Goal: Information Seeking & Learning: Learn about a topic

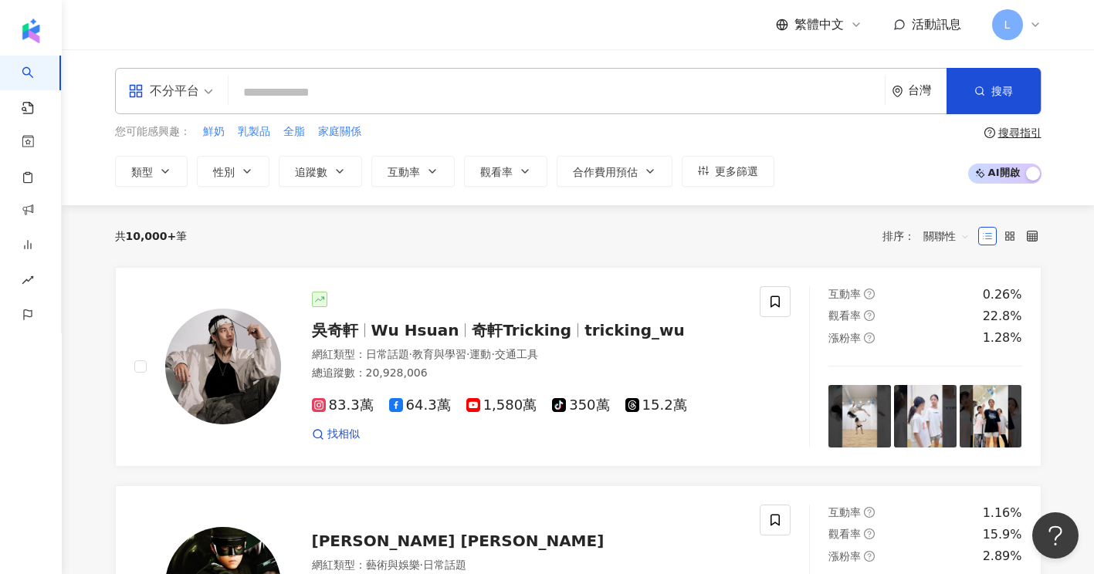
click at [405, 36] on div "繁體中文 活動訊息 L" at bounding box center [578, 24] width 926 height 49
click at [316, 88] on input "search" at bounding box center [557, 92] width 644 height 29
paste input "**********"
type input "**********"
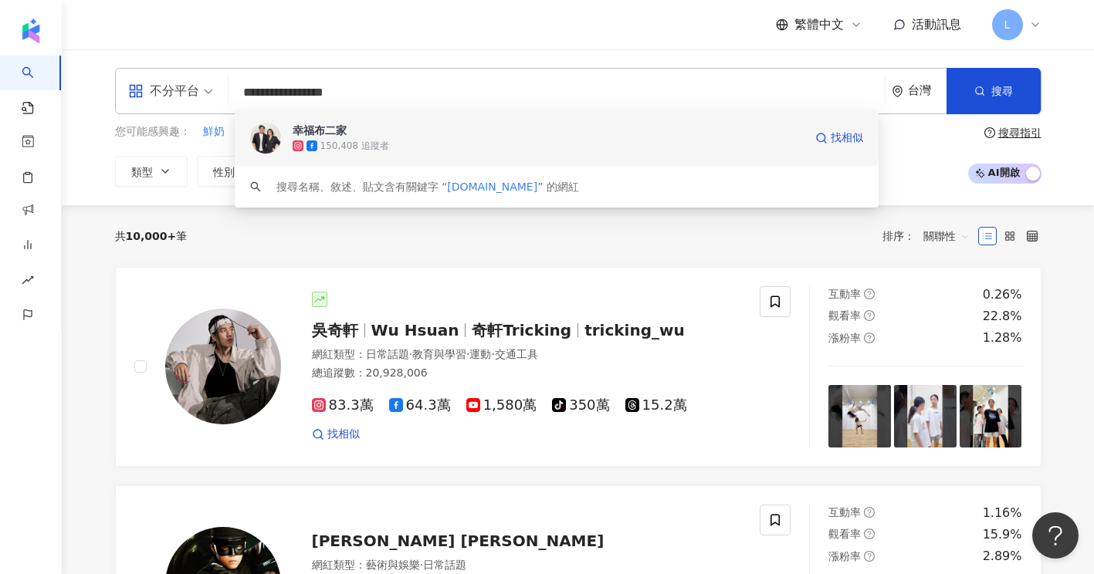
click at [435, 127] on span "幸福布二家" at bounding box center [548, 130] width 511 height 15
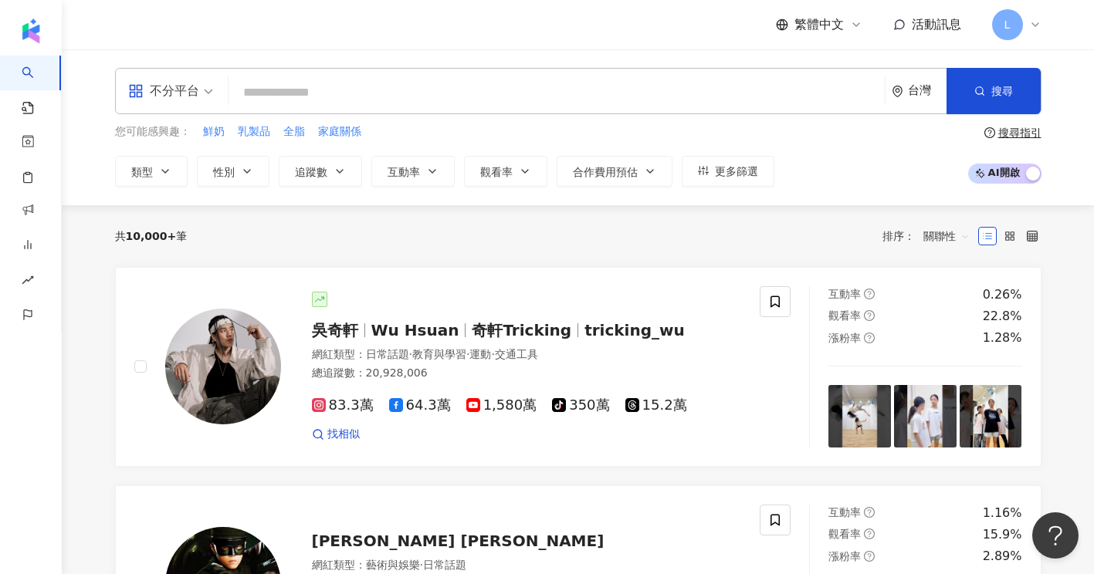
click at [334, 100] on input "search" at bounding box center [557, 92] width 644 height 29
paste input "**********"
type input "**********"
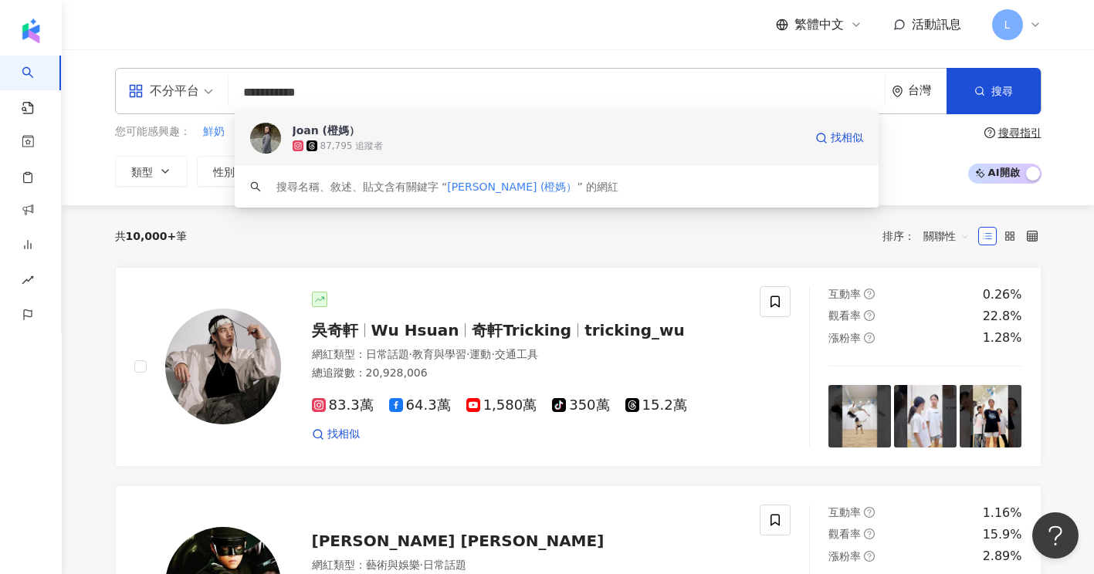
click at [380, 126] on span "Joan (橙媽）" at bounding box center [548, 130] width 511 height 15
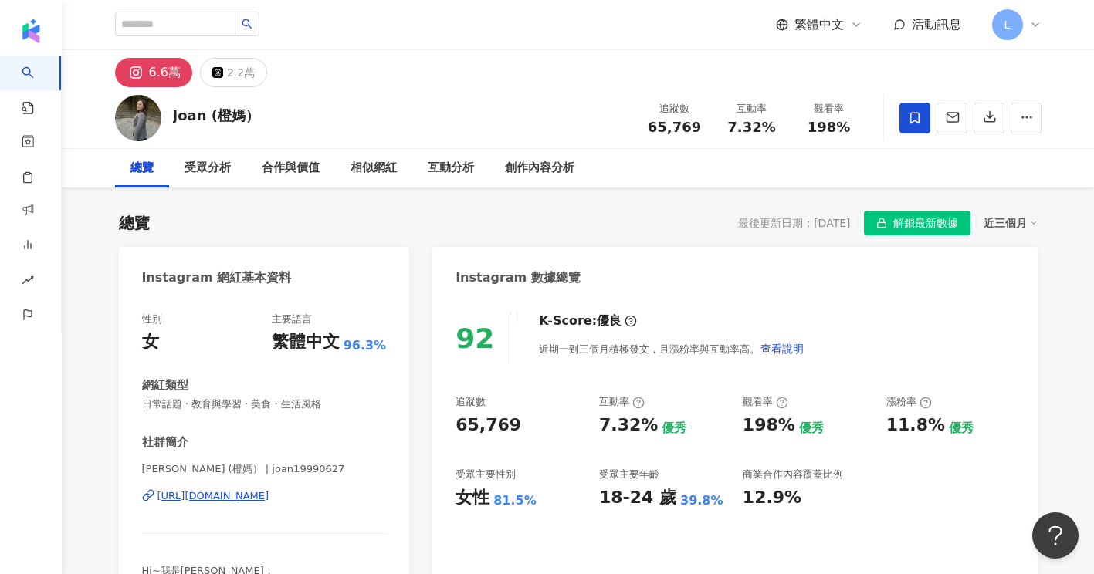
drag, startPoint x: 458, startPoint y: 49, endPoint x: 462, endPoint y: 15, distance: 34.9
click at [458, 49] on header "繁體中文 活動訊息 L" at bounding box center [578, 25] width 1032 height 50
drag, startPoint x: 700, startPoint y: 129, endPoint x: 638, endPoint y: 135, distance: 62.8
click at [638, 135] on div "追蹤數 65,769 互動率 7.32% 觀看率 198%" at bounding box center [752, 118] width 232 height 46
copy span "65,769"
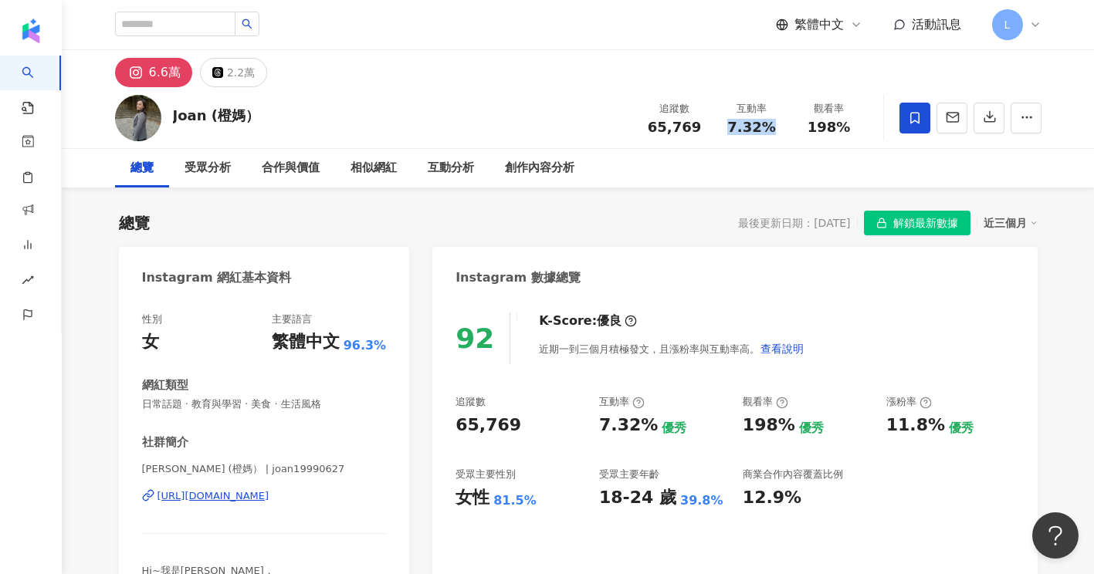
drag, startPoint x: 722, startPoint y: 129, endPoint x: 775, endPoint y: 127, distance: 52.5
click at [775, 127] on div "7.32%" at bounding box center [751, 127] width 59 height 15
copy span "7.32%"
drag, startPoint x: 803, startPoint y: 131, endPoint x: 848, endPoint y: 129, distance: 44.8
click at [848, 129] on div "198%" at bounding box center [829, 127] width 59 height 15
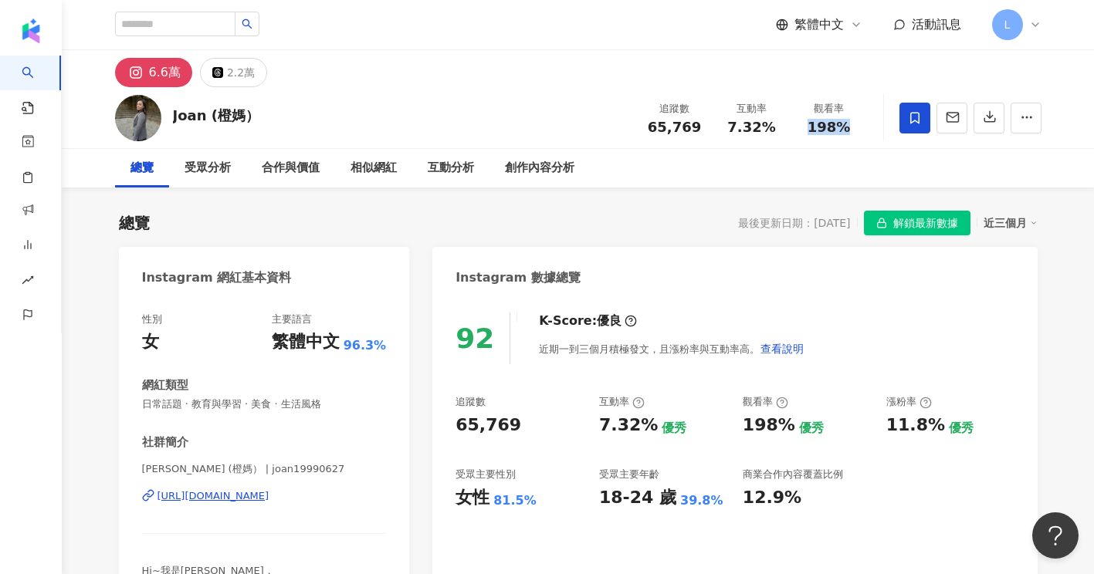
copy span "198%"
click at [810, 186] on div "總覽 受眾分析 合作與價值 相似網紅 互動分析 創作內容分析" at bounding box center [578, 168] width 926 height 39
click at [389, 225] on div "總覽 最後更新日期：2025/9/23 解鎖最新數據 近三個月" at bounding box center [578, 223] width 918 height 25
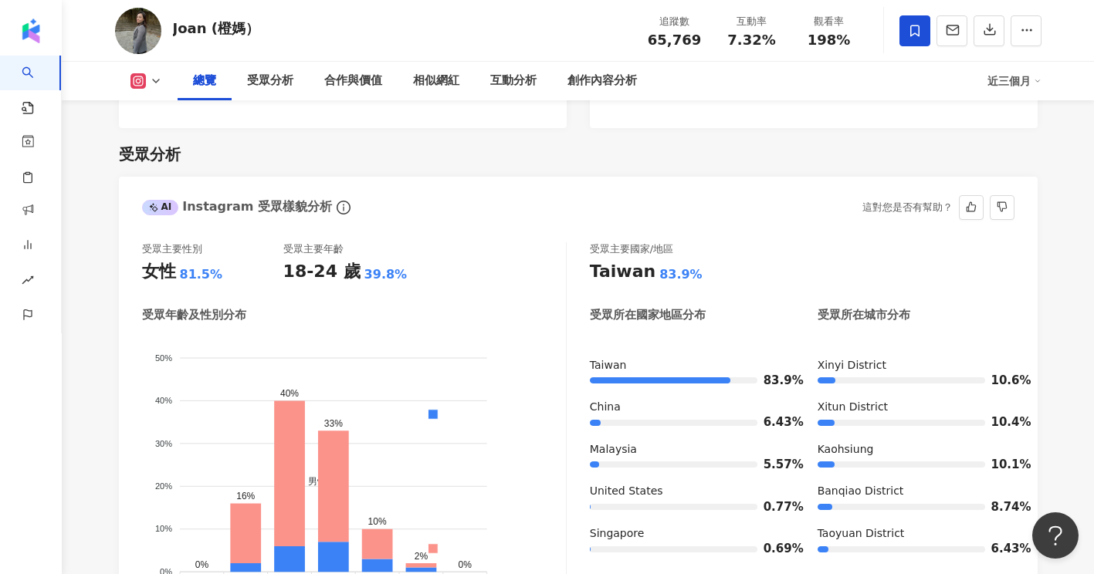
scroll to position [1338, 0]
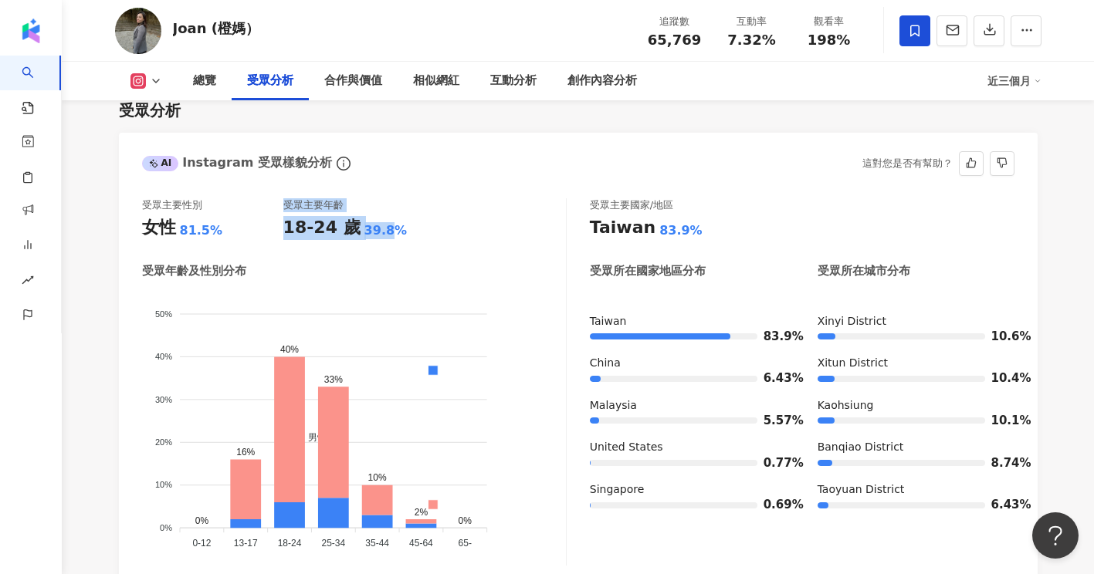
drag, startPoint x: 276, startPoint y: 228, endPoint x: 384, endPoint y: 230, distance: 108.9
click at [384, 230] on div "受眾主要性別 女性 81.5% 受眾主要年齡 18-24 歲 39.8%" at bounding box center [354, 219] width 424 height 42
drag, startPoint x: 384, startPoint y: 230, endPoint x: 401, endPoint y: 232, distance: 16.3
click at [401, 232] on div "18-24 歲 39.8%" at bounding box center [353, 228] width 141 height 24
drag, startPoint x: 403, startPoint y: 232, endPoint x: 285, endPoint y: 227, distance: 118.2
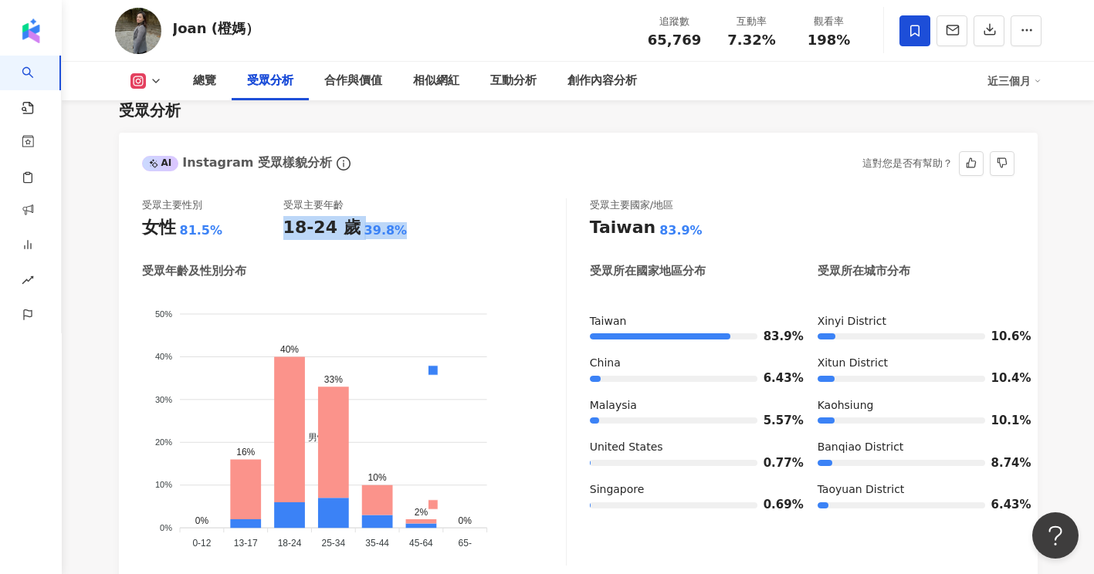
click at [285, 227] on div "18-24 歲 39.8%" at bounding box center [353, 228] width 141 height 24
copy div "18-24 歲 39.8%"
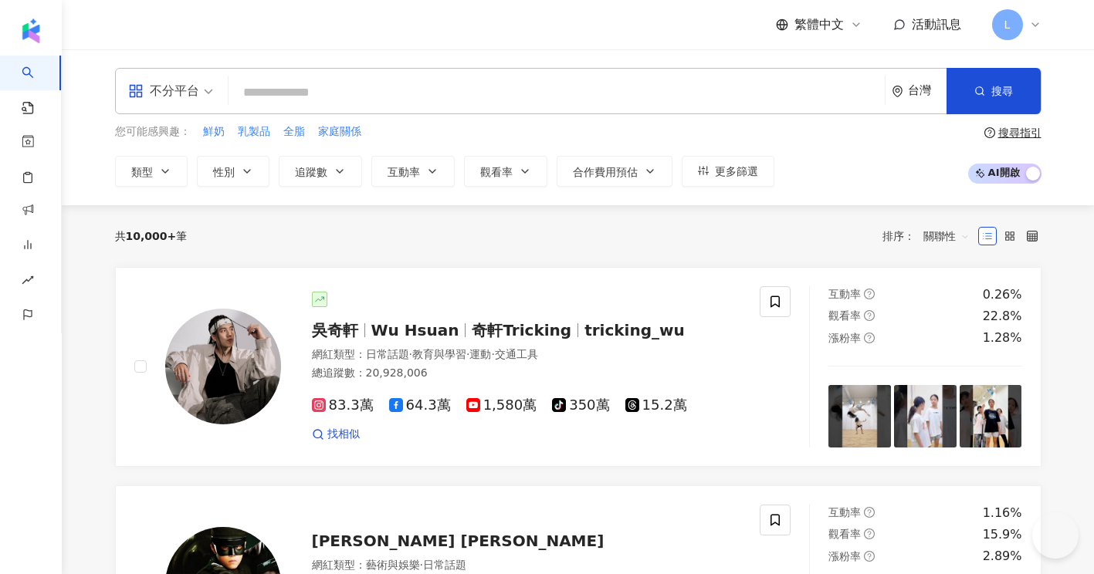
click at [381, 92] on input "search" at bounding box center [557, 92] width 644 height 29
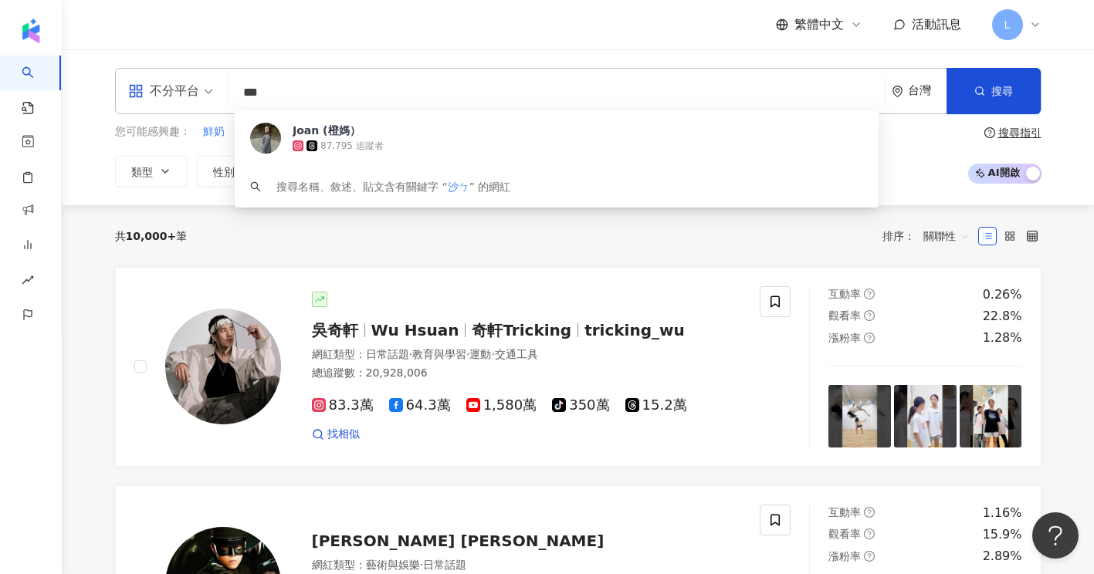
type input "**"
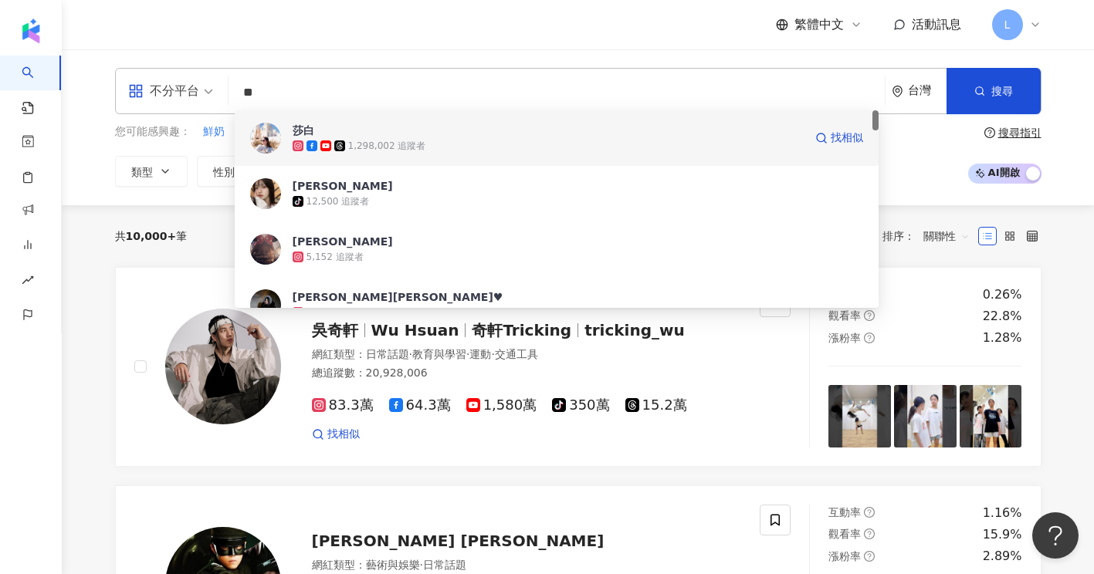
click at [399, 135] on span "莎白" at bounding box center [548, 130] width 511 height 15
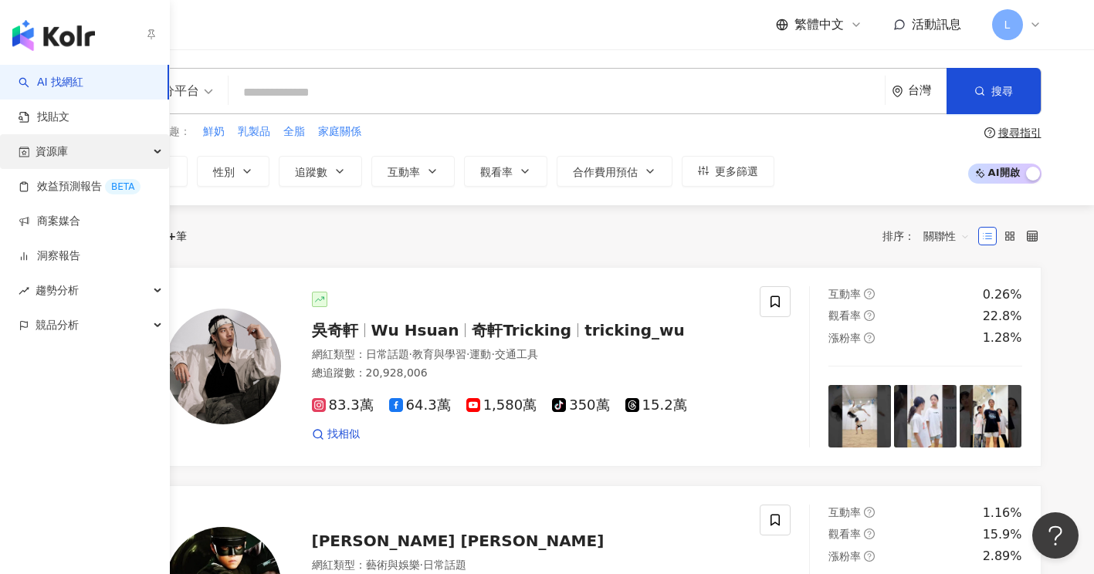
click at [106, 149] on div "資源庫" at bounding box center [84, 151] width 169 height 35
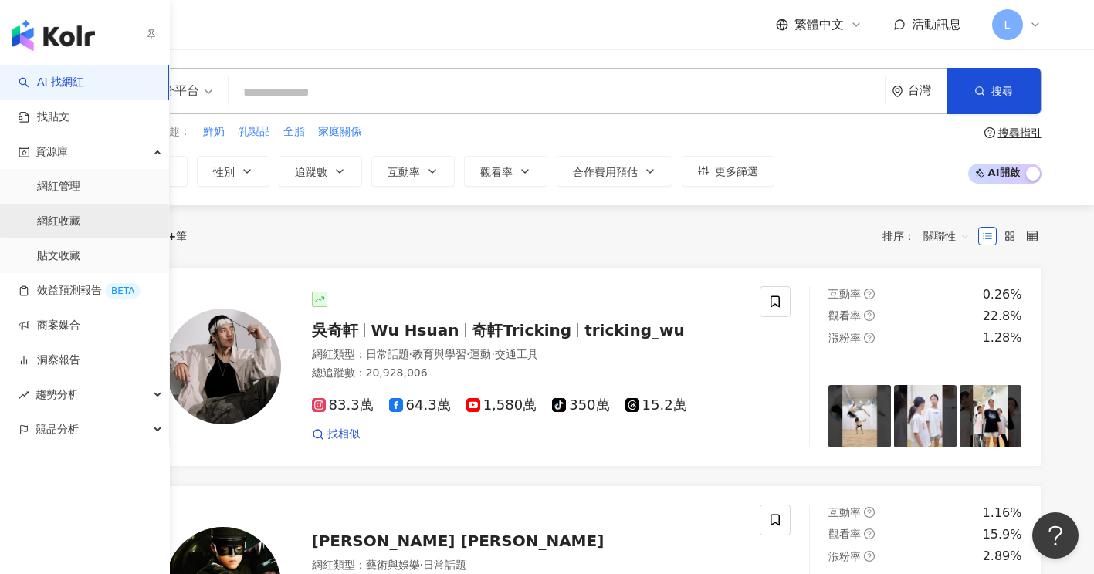
click at [80, 221] on link "網紅收藏" at bounding box center [58, 221] width 43 height 15
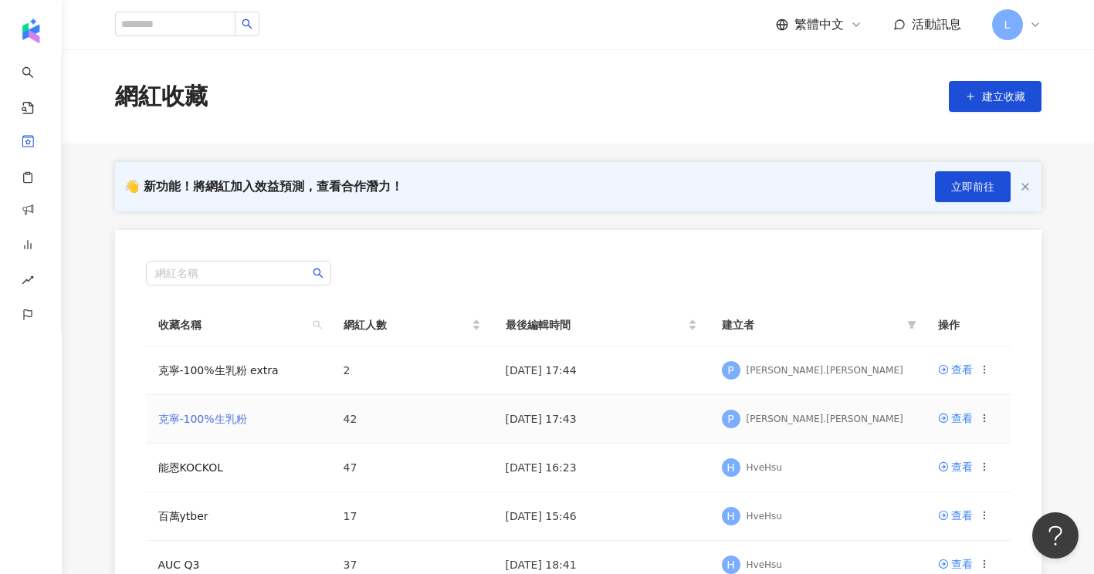
click at [225, 425] on link "克寧-100%生乳粉" at bounding box center [202, 419] width 89 height 12
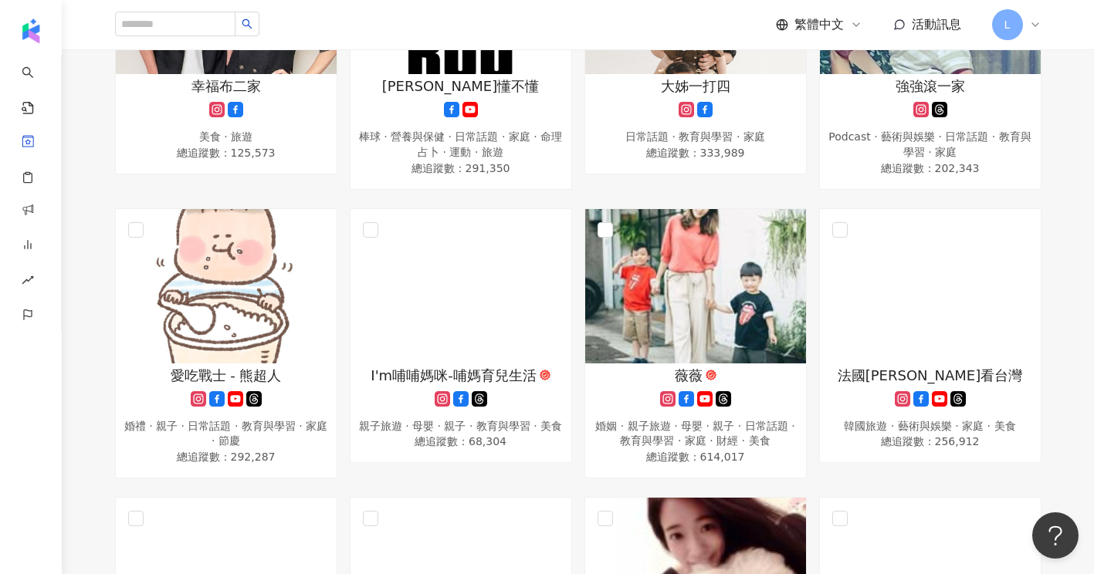
scroll to position [2470, 0]
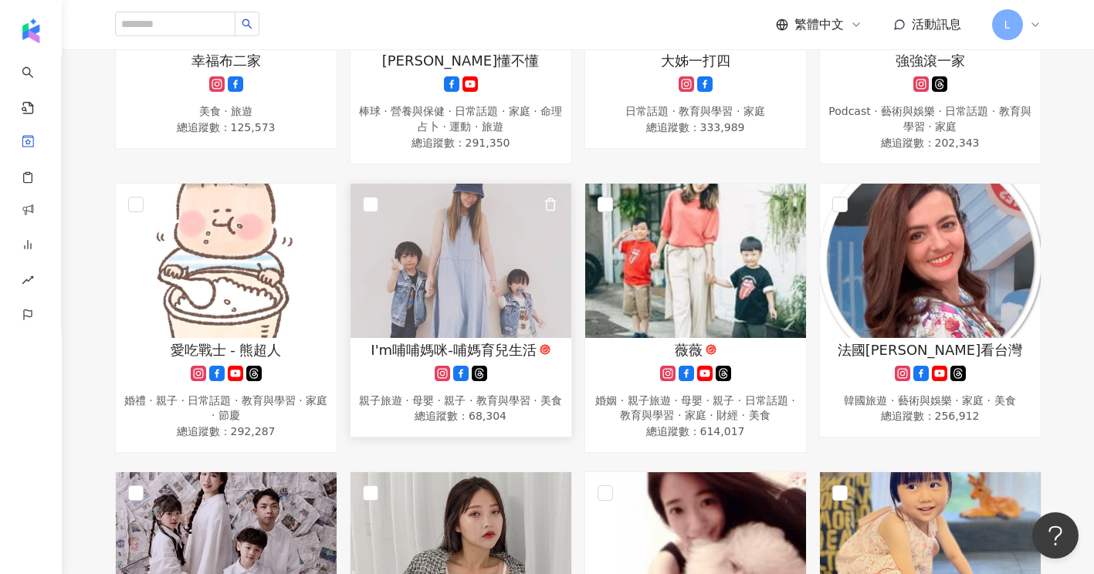
click at [408, 360] on span "I'm哺哺媽咪-哺媽育兒生活" at bounding box center [452, 349] width 165 height 19
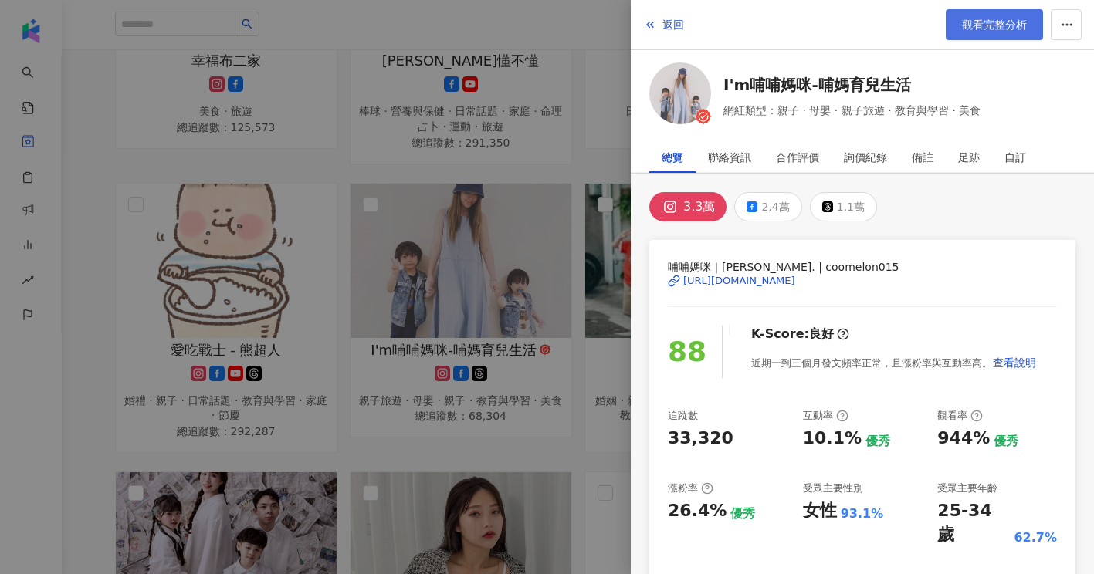
click at [1002, 31] on span "觀看完整分析" at bounding box center [994, 25] width 65 height 12
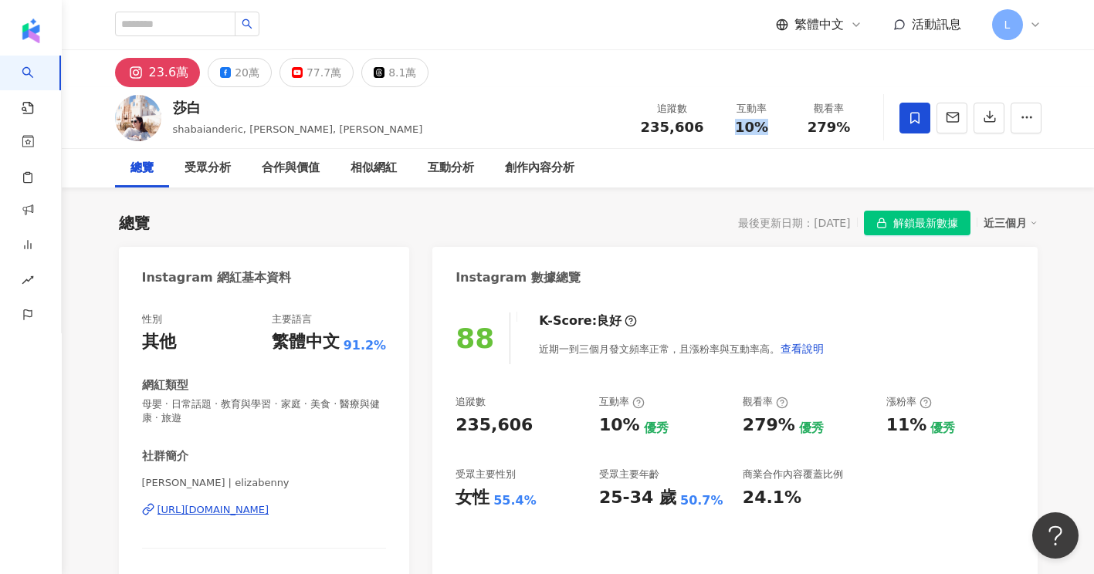
drag, startPoint x: 740, startPoint y: 129, endPoint x: 772, endPoint y: 127, distance: 31.7
click at [772, 127] on div "10%" at bounding box center [751, 127] width 59 height 15
copy span "10%"
click at [752, 167] on div "總覽 受眾分析 合作與價值 相似網紅 互動分析 創作內容分析" at bounding box center [578, 168] width 926 height 39
drag, startPoint x: 798, startPoint y: 129, endPoint x: 851, endPoint y: 132, distance: 52.6
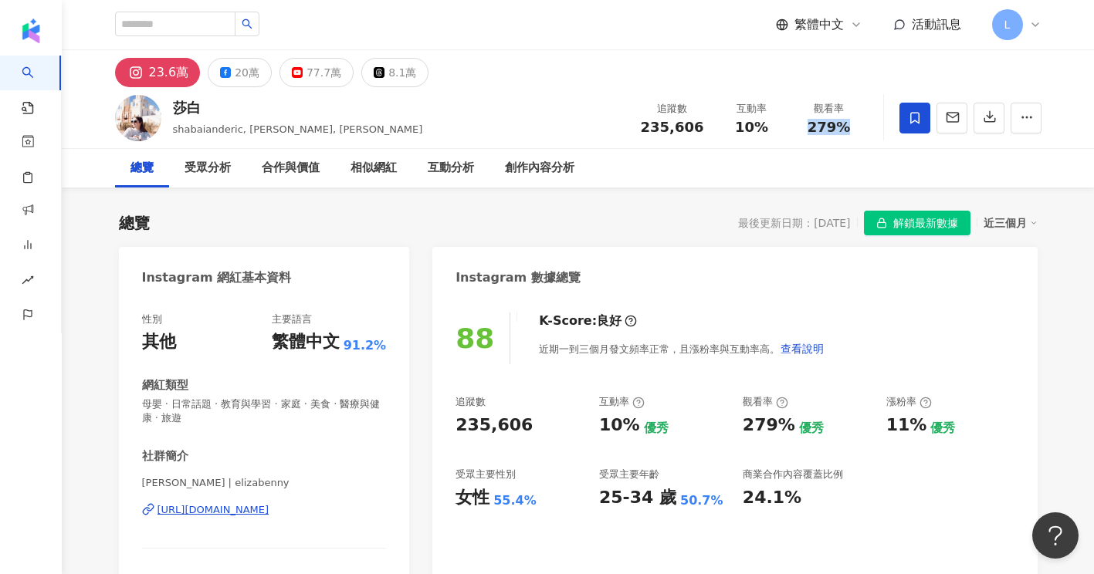
click at [851, 132] on div "觀看率 279%" at bounding box center [828, 117] width 77 height 33
copy span "279%"
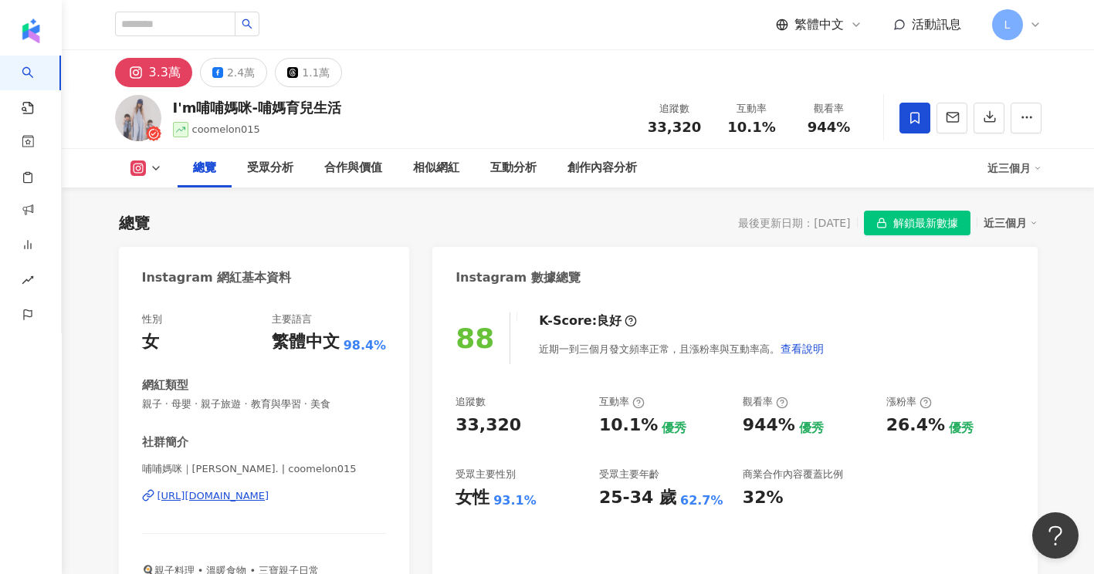
scroll to position [103, 0]
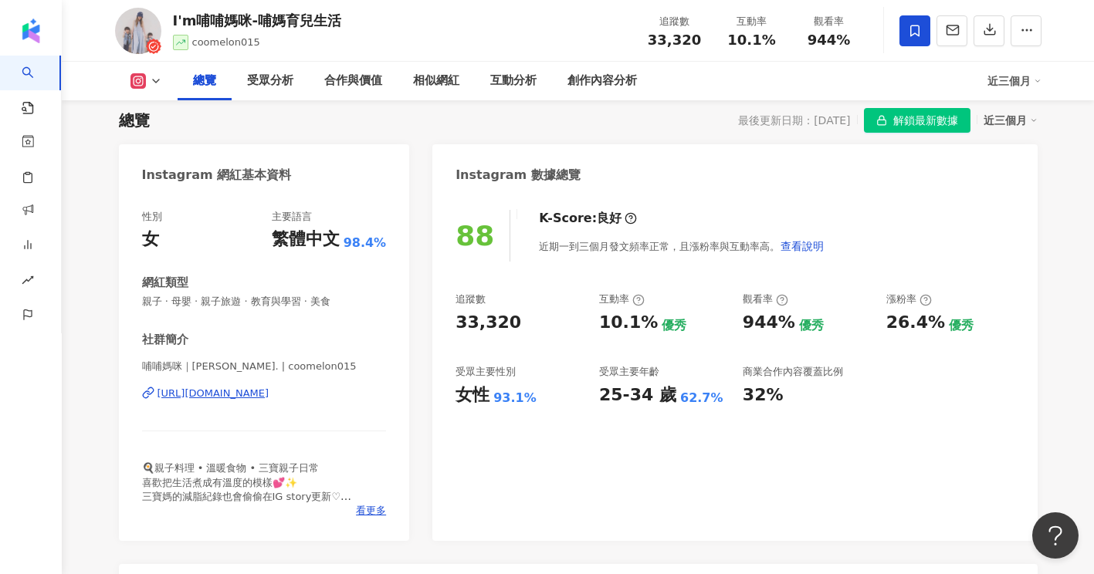
click at [369, 518] on div "性別 女 主要語言 繁體中文 98.4% 網紅類型 親子 · 母嬰 · 親子旅遊 · 教育與學習 · 美食 社群簡介 哺哺媽咪｜yiwen [PERSON_N…" at bounding box center [264, 368] width 291 height 347
click at [370, 518] on div "性別 女 主要語言 繁體中文 98.4% 網紅類型 親子 · 母嬰 · 親子旅遊 · 教育與學習 · 美食 社群簡介 哺哺媽咪｜yiwen [PERSON_N…" at bounding box center [264, 368] width 291 height 347
drag, startPoint x: 370, startPoint y: 518, endPoint x: 317, endPoint y: 508, distance: 53.4
click at [317, 508] on div "看更多" at bounding box center [264, 511] width 245 height 14
click at [362, 513] on span "看更多" at bounding box center [371, 511] width 30 height 14
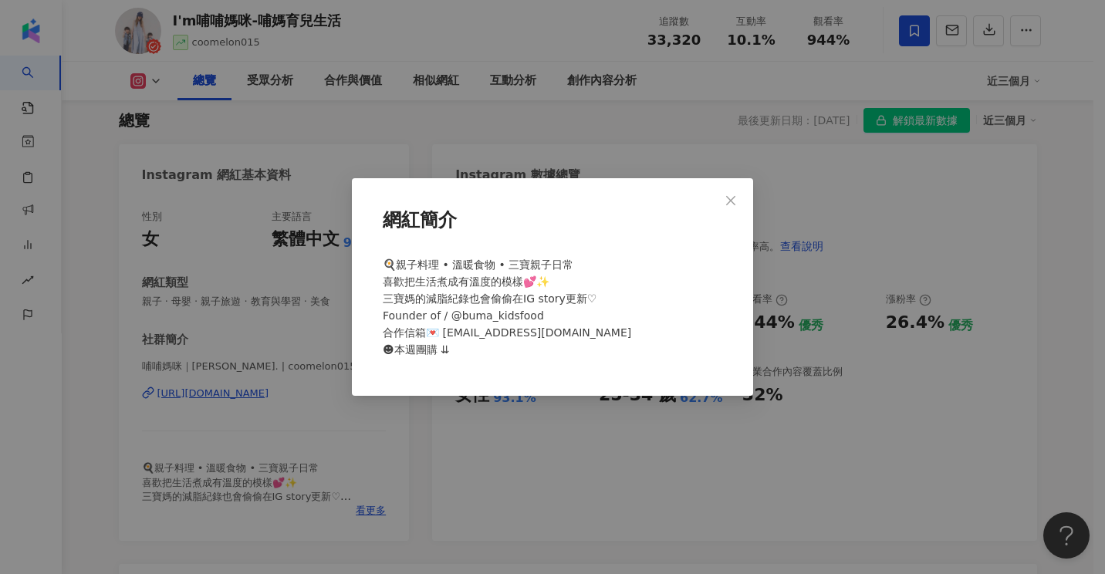
click at [93, 161] on div "網紅簡介 🍳親子料理 • 溫暖食物 • 三寶親子日常 喜歡把生活煮成有溫度的模樣💕✨ 三寶媽的減脂紀錄也會偷偷在IG story更新♡ Founder of …" at bounding box center [552, 287] width 1105 height 574
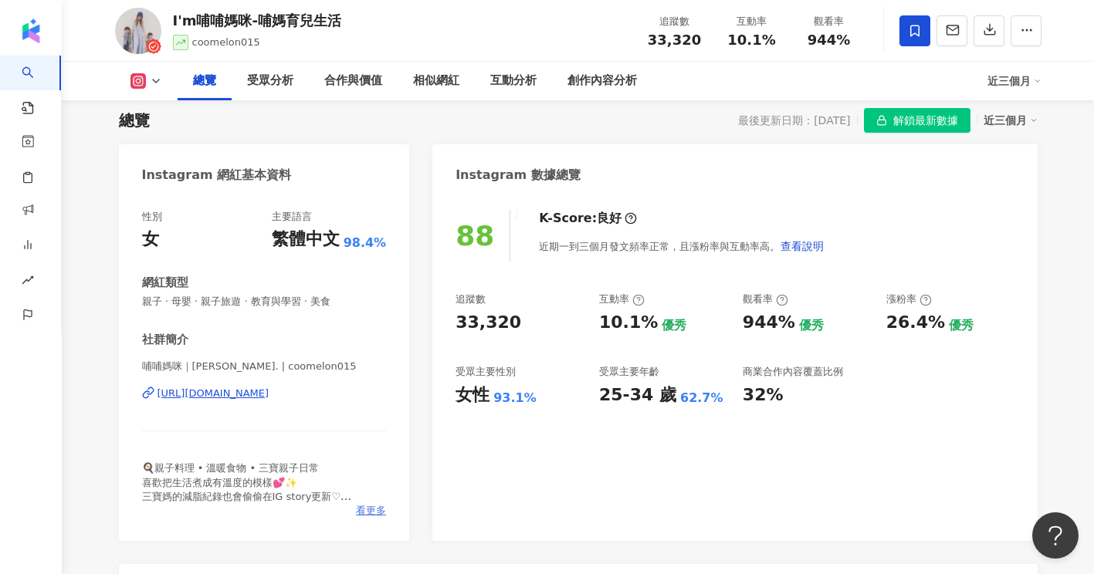
click at [360, 515] on span "看更多" at bounding box center [371, 511] width 30 height 14
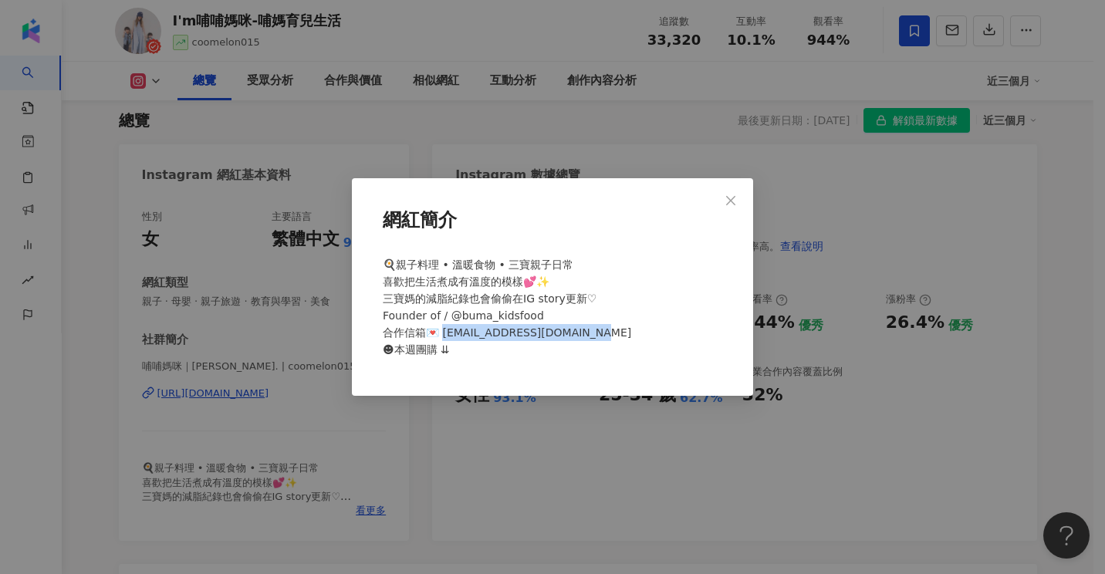
drag, startPoint x: 590, startPoint y: 335, endPoint x: 445, endPoint y: 332, distance: 144.4
click at [445, 332] on div "🍳親子料理 • 溫暖食物 • 三寶親子日常 喜歡把生活煮成有溫度的模樣💕✨ 三寶媽的減脂紀錄也會偷偷在IG story更新♡ Founder of / @bu…" at bounding box center [553, 313] width 352 height 127
copy span "[EMAIL_ADDRESS][DOMAIN_NAME] ☻[PERSON_NAME]"
click at [60, 133] on div "網紅簡介 🍳親子料理 • 溫暖食物 • 三寶親子日常 喜歡把生活煮成有溫度的模樣💕✨ 三寶媽的減脂紀錄也會偷偷在IG story更新♡ Founder of …" at bounding box center [552, 287] width 1105 height 574
